Goal: Task Accomplishment & Management: Complete application form

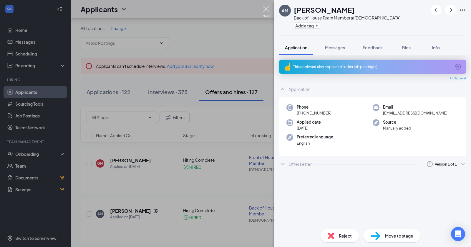
click at [269, 10] on img at bounding box center [266, 11] width 7 height 11
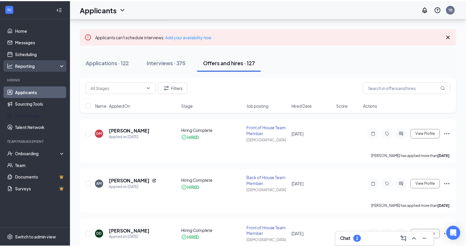
scroll to position [29, 0]
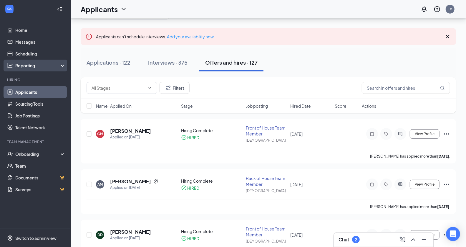
click at [26, 66] on div "Reporting" at bounding box center [40, 65] width 51 height 6
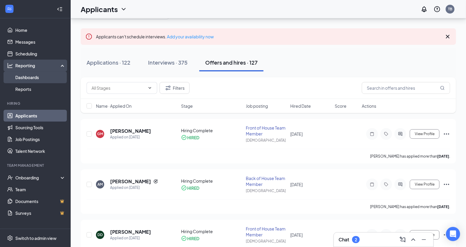
click at [29, 78] on link "Dashboards" at bounding box center [40, 77] width 50 height 12
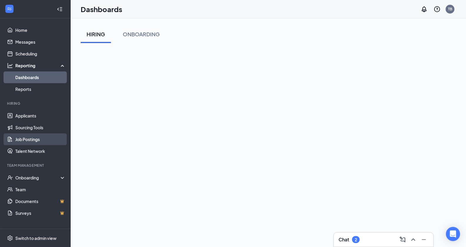
click at [43, 140] on link "Job Postings" at bounding box center [40, 139] width 50 height 12
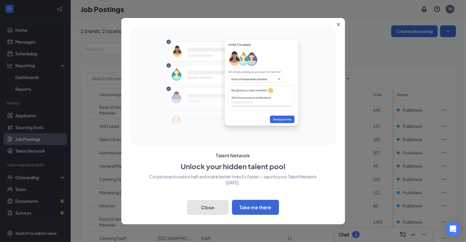
click at [202, 212] on button "Close" at bounding box center [207, 207] width 41 height 15
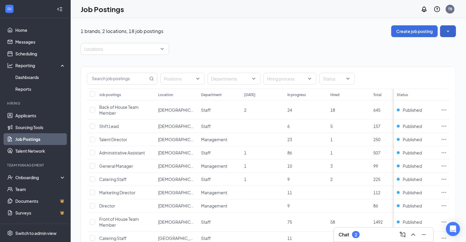
click at [448, 33] on button "button" at bounding box center [448, 31] width 16 height 12
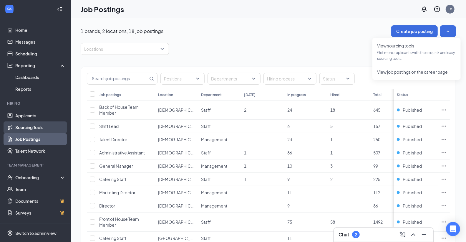
click at [44, 130] on link "Sourcing Tools" at bounding box center [40, 127] width 50 height 12
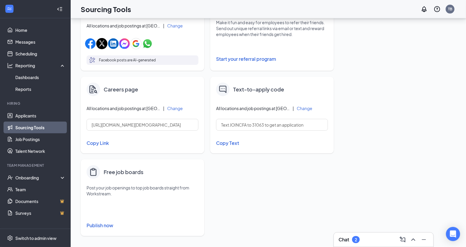
scroll to position [213, 0]
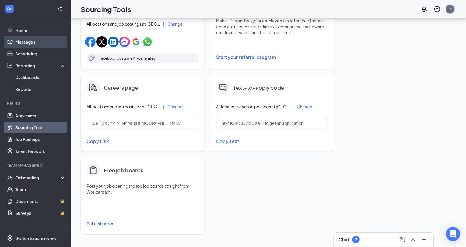
click at [29, 43] on link "Messages" at bounding box center [40, 42] width 50 height 12
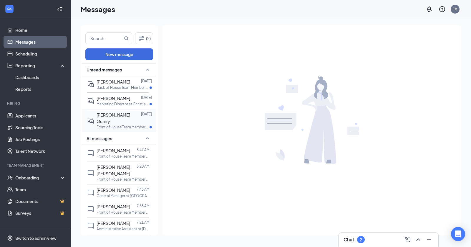
click at [129, 124] on p "Front of House Team Member at [GEOGRAPHIC_DATA]" at bounding box center [123, 126] width 53 height 5
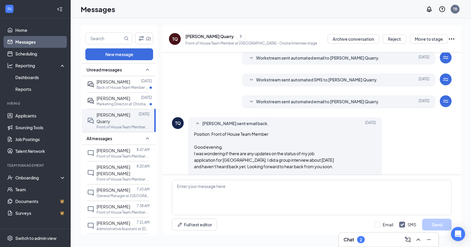
scroll to position [147, 0]
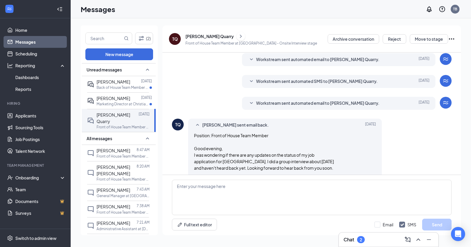
click at [266, 105] on span "Workstream sent automated email to [PERSON_NAME] Quarry." at bounding box center [317, 103] width 123 height 7
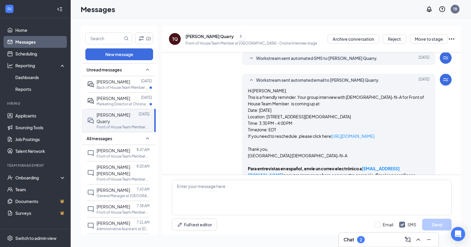
click at [263, 81] on span "Workstream sent automated email to [PERSON_NAME] Quarry." at bounding box center [317, 80] width 123 height 7
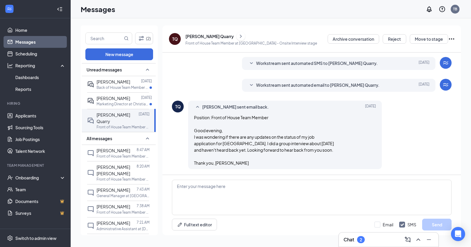
click at [240, 35] on icon "ChevronRight" at bounding box center [241, 35] width 2 height 3
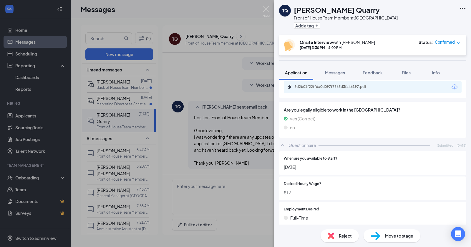
scroll to position [309, 0]
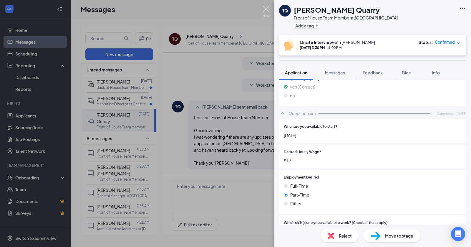
click at [267, 9] on img at bounding box center [266, 11] width 7 height 11
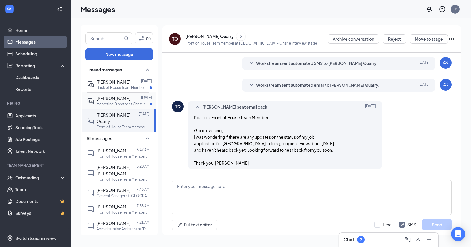
click at [120, 98] on span "[PERSON_NAME]" at bounding box center [114, 97] width 34 height 5
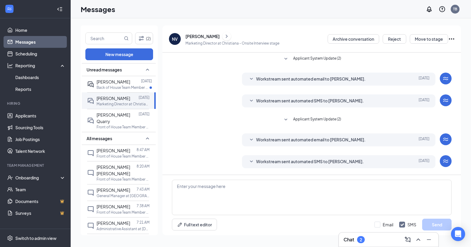
scroll to position [31, 0]
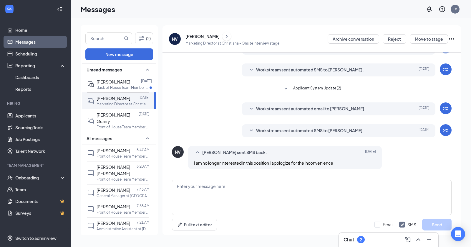
click at [452, 39] on icon "Ellipses" at bounding box center [451, 38] width 5 height 1
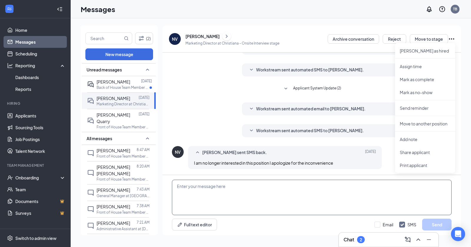
click at [355, 192] on textarea at bounding box center [312, 196] width 280 height 35
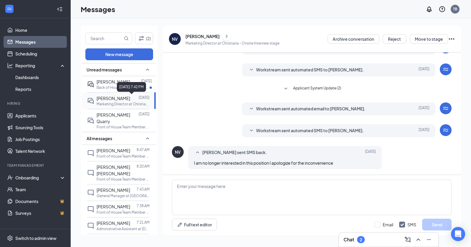
click at [120, 85] on div "[DATE] 7:42 PM" at bounding box center [131, 87] width 29 height 10
click at [103, 83] on span "[PERSON_NAME]" at bounding box center [114, 81] width 34 height 5
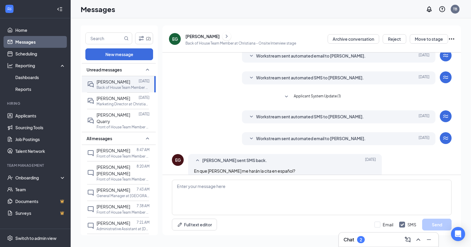
scroll to position [89, 0]
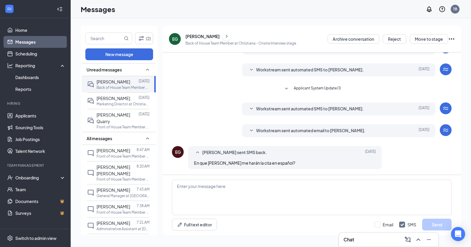
click at [293, 133] on span "Workstream sent automated email to [PERSON_NAME]." at bounding box center [311, 130] width 110 height 7
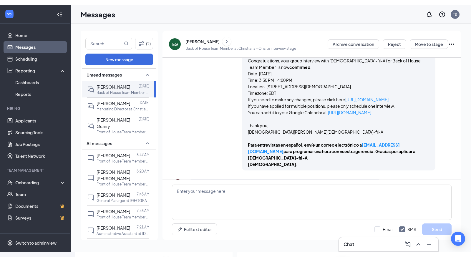
scroll to position [202, 0]
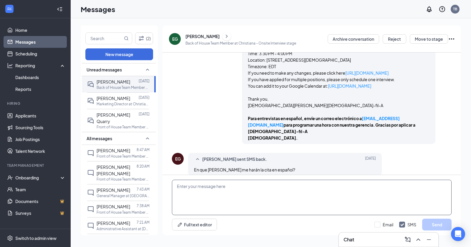
click at [244, 185] on textarea at bounding box center [312, 196] width 280 height 35
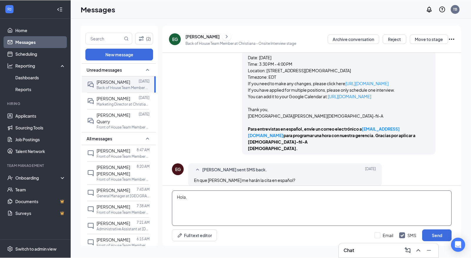
scroll to position [191, 0]
paste textarea "Estoy esperando confirmar un horario disponible con nuestro gerente."
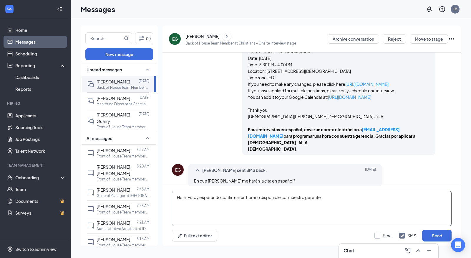
type textarea "Hola, Estoy esperando confirmar un horario disponible con nuestro gerente."
click at [383, 238] on input "Email" at bounding box center [384, 235] width 19 height 6
checkbox input "true"
click at [430, 233] on button "Send" at bounding box center [436, 235] width 29 height 12
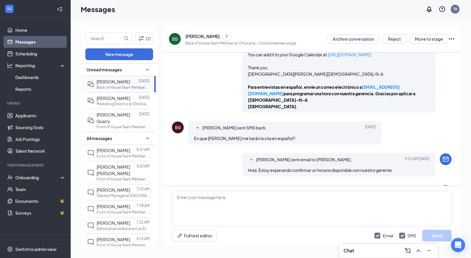
scroll to position [255, 0]
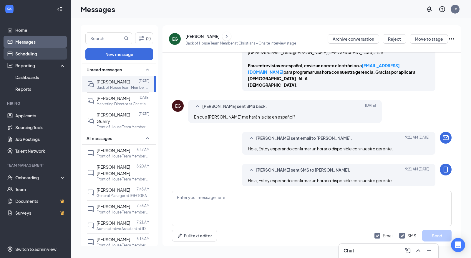
click at [30, 53] on link "Scheduling" at bounding box center [40, 54] width 50 height 12
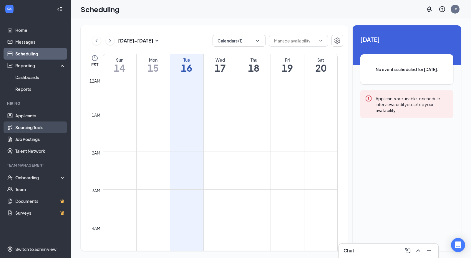
scroll to position [290, 0]
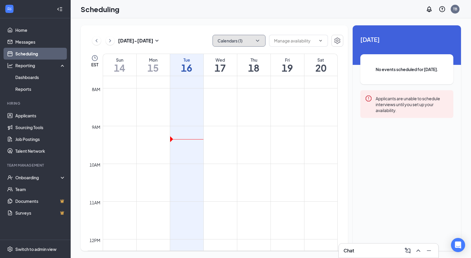
click at [252, 36] on button "Calendars (1)" at bounding box center [239, 41] width 53 height 12
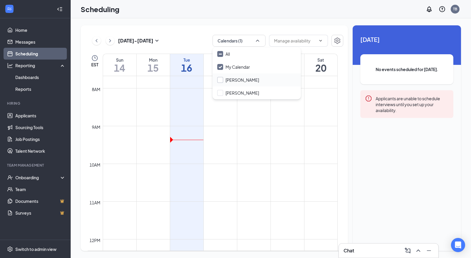
click at [234, 77] on input "[PERSON_NAME]" at bounding box center [238, 80] width 42 height 6
checkbox input "true"
click at [241, 23] on div "[DATE] - [DATE] Calendars (2) EST Sun 14 Mon 15 Tue 16 Wed 17 Thu 18 Fri 19 Sat…" at bounding box center [271, 137] width 401 height 239
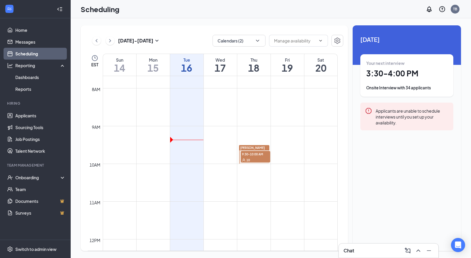
click at [391, 72] on h1 "3:30 - 4:00 PM" at bounding box center [406, 73] width 81 height 10
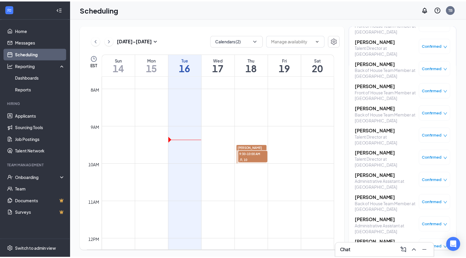
scroll to position [575, 0]
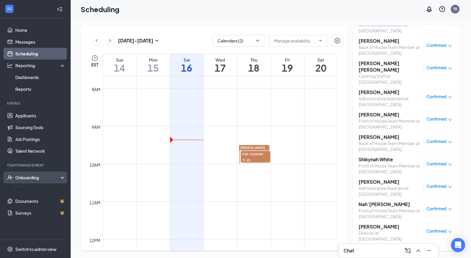
click at [43, 178] on div "Onboarding" at bounding box center [37, 177] width 45 height 6
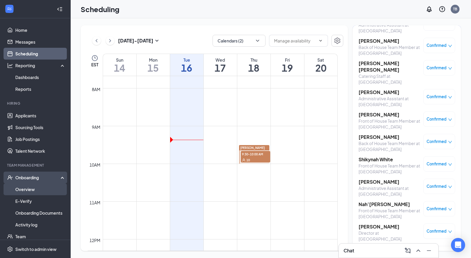
click at [38, 187] on link "Overview" at bounding box center [40, 189] width 50 height 12
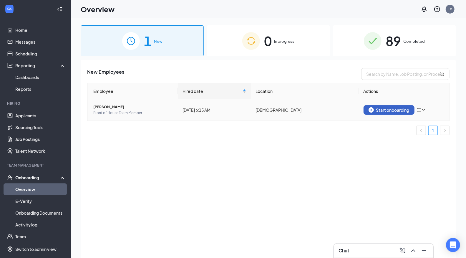
click at [397, 111] on div "Start onboarding" at bounding box center [389, 109] width 41 height 5
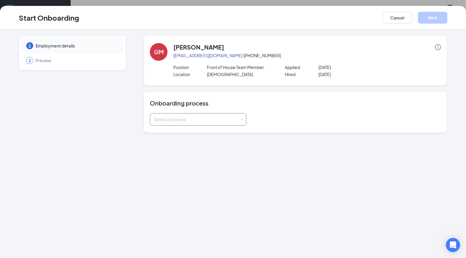
click at [182, 118] on div "Select a process" at bounding box center [197, 119] width 86 height 6
click at [185, 132] on span "[DEMOGRAPHIC_DATA]-fil-A Newark Onboarding" at bounding box center [200, 131] width 96 height 5
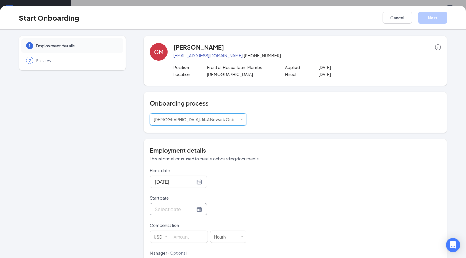
click at [188, 214] on div at bounding box center [178, 209] width 57 height 12
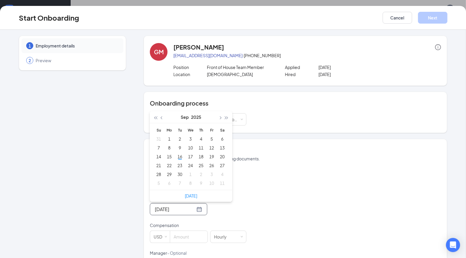
type input "[DATE]"
click at [201, 164] on div "25" at bounding box center [201, 165] width 7 height 7
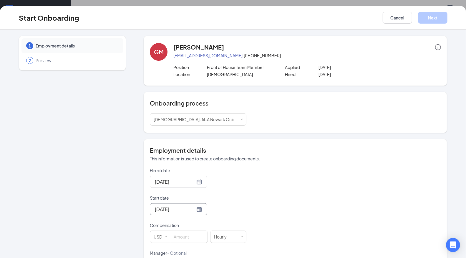
scroll to position [41, 0]
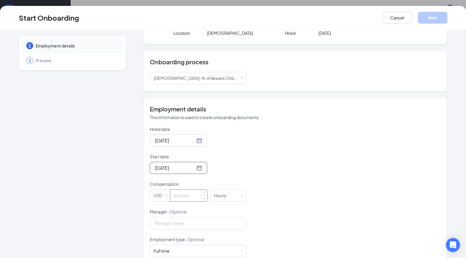
click at [188, 196] on input at bounding box center [188, 195] width 37 height 12
type input "15"
click at [302, 176] on div "Hired date [DATE] Start date [DATE] [DATE] Su Mo Tu We Th Fr Sa 31 1 2 3 4 5 6 …" at bounding box center [295, 222] width 291 height 193
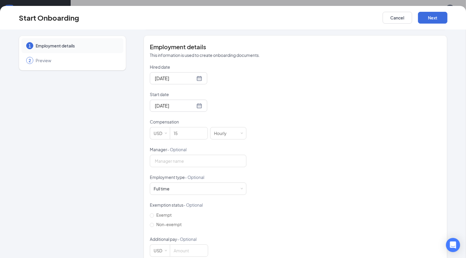
scroll to position [115, 0]
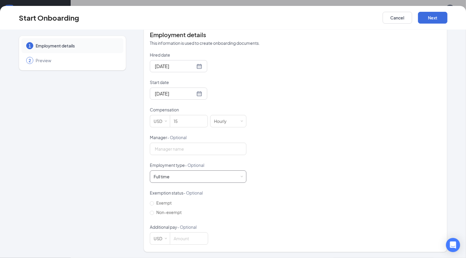
click at [180, 177] on div "Full time Works 30+ hours per week and is reasonably expected to work" at bounding box center [198, 177] width 89 height 12
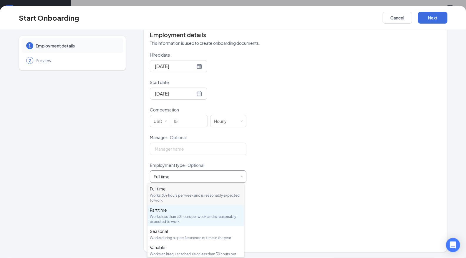
click at [173, 217] on div "Works less than 30 hours per week and is reasonably expected to work" at bounding box center [196, 219] width 92 height 10
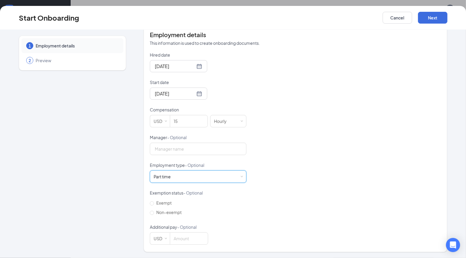
click at [295, 184] on div "Hired date [DATE] Start date [DATE] [DATE] Su Mo Tu We Th Fr Sa 31 1 2 3 4 5 6 …" at bounding box center [295, 148] width 291 height 193
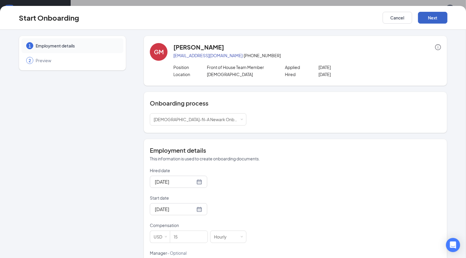
click at [432, 21] on button "Next" at bounding box center [432, 18] width 29 height 12
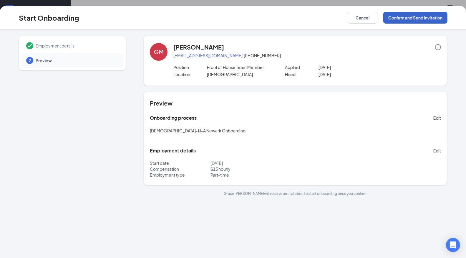
click at [421, 19] on button "Confirm and Send Invitation" at bounding box center [416, 18] width 64 height 12
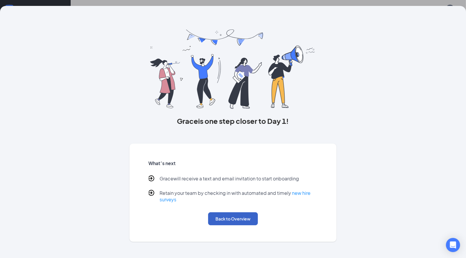
click at [244, 220] on button "Back to Overview" at bounding box center [233, 218] width 50 height 13
